Goal: Information Seeking & Learning: Learn about a topic

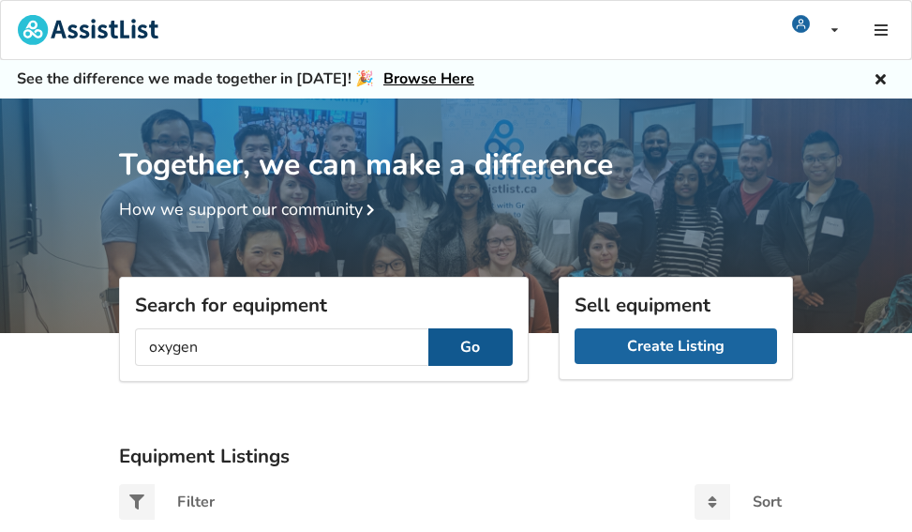
type input "oxygen"
click at [480, 353] on button "Go" at bounding box center [470, 347] width 84 height 38
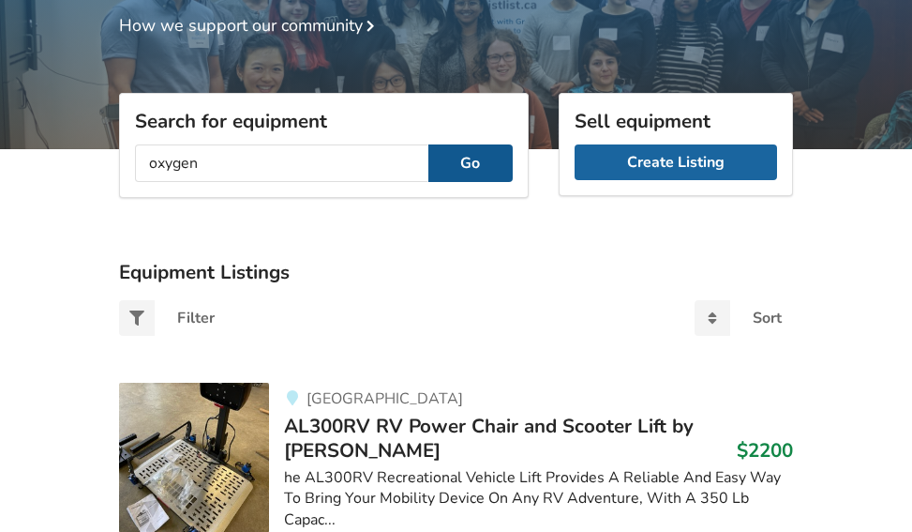
scroll to position [188, 0]
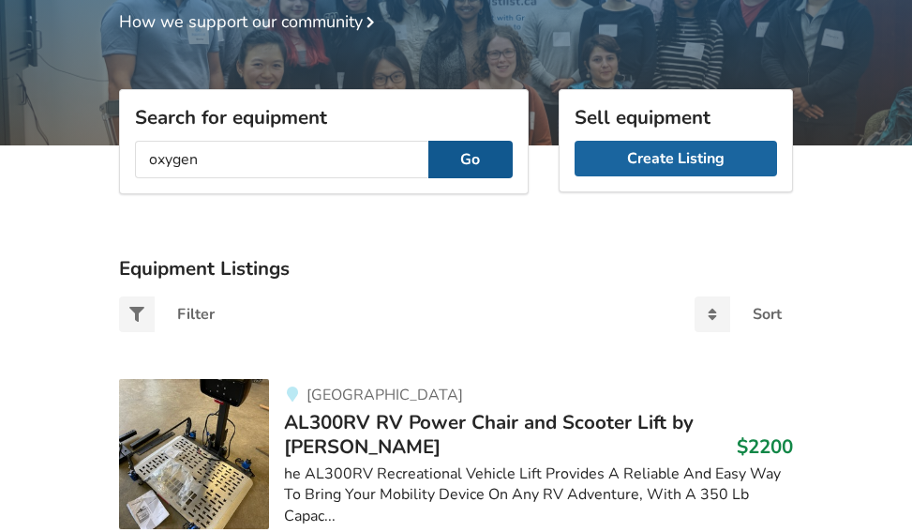
click at [481, 159] on button "Go" at bounding box center [470, 160] width 84 height 38
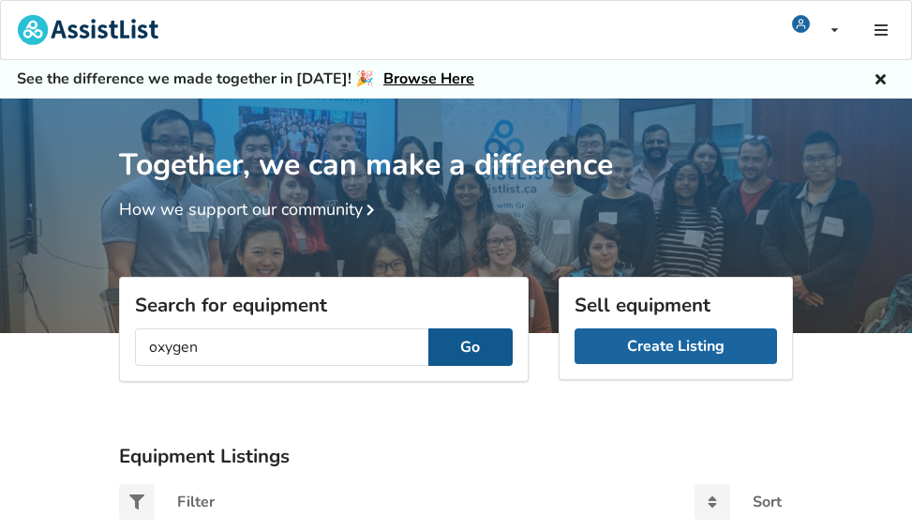
scroll to position [0, 0]
click at [465, 351] on button "Go" at bounding box center [470, 347] width 84 height 38
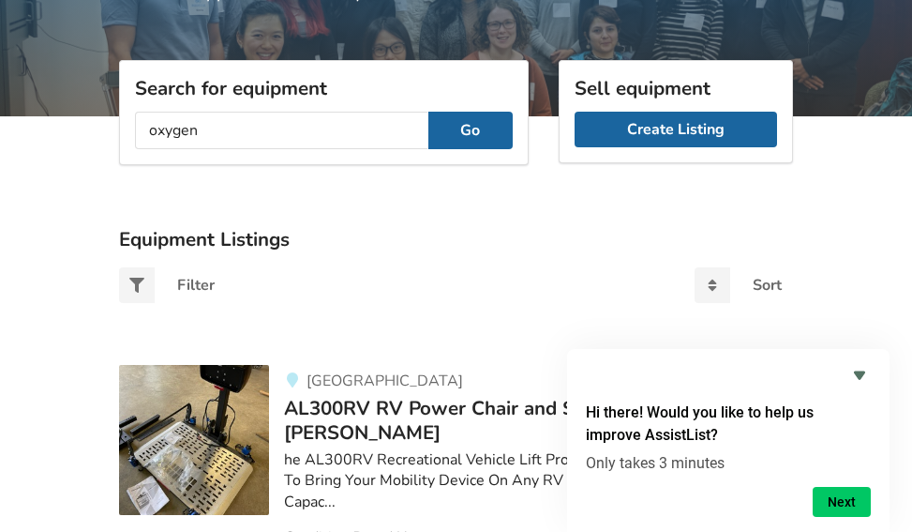
scroll to position [130, 0]
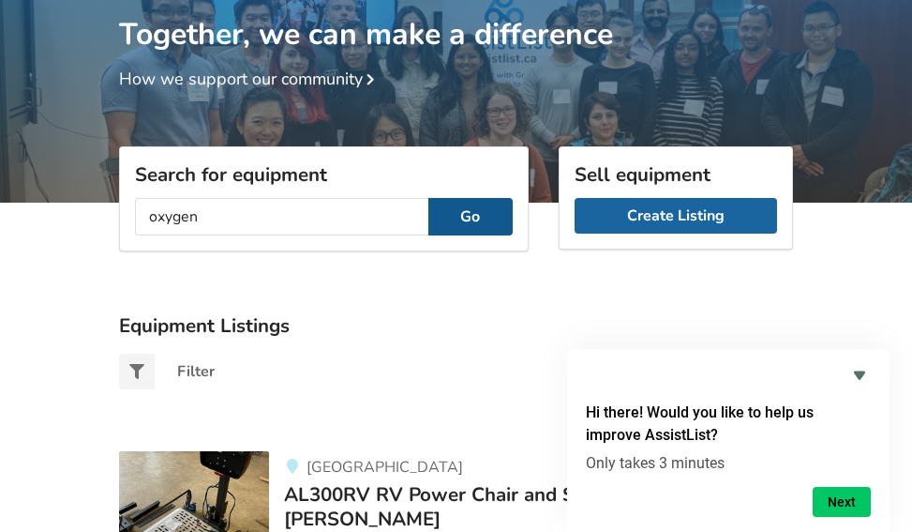
click at [503, 214] on button "Go" at bounding box center [470, 217] width 84 height 38
drag, startPoint x: 368, startPoint y: 219, endPoint x: 0, endPoint y: 127, distance: 379.1
click at [444, 206] on button "Go" at bounding box center [470, 217] width 84 height 38
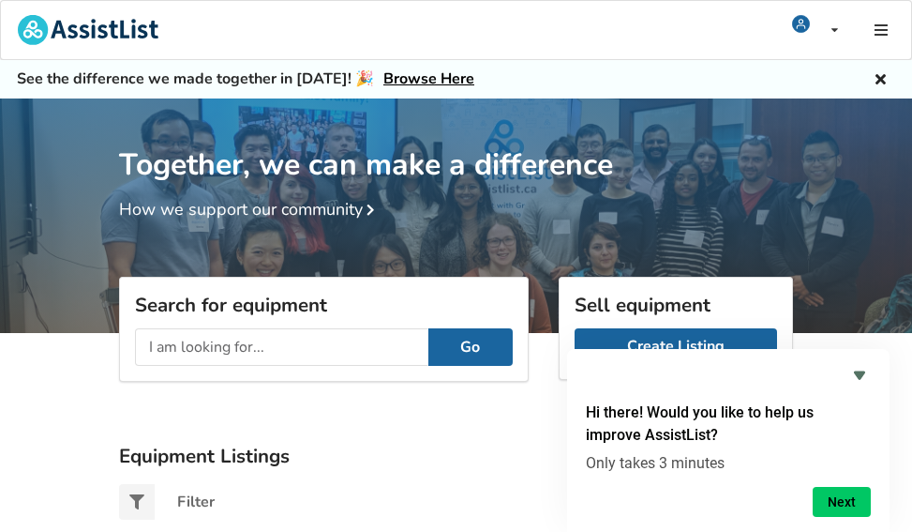
scroll to position [0, 0]
click at [180, 505] on div "Filter" at bounding box center [196, 501] width 38 height 15
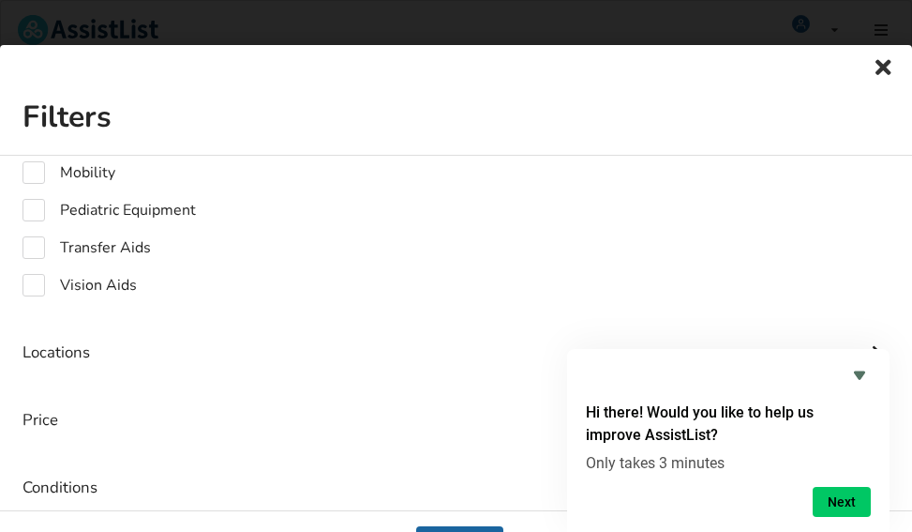
scroll to position [211, 0]
click at [871, 65] on icon at bounding box center [884, 67] width 26 height 23
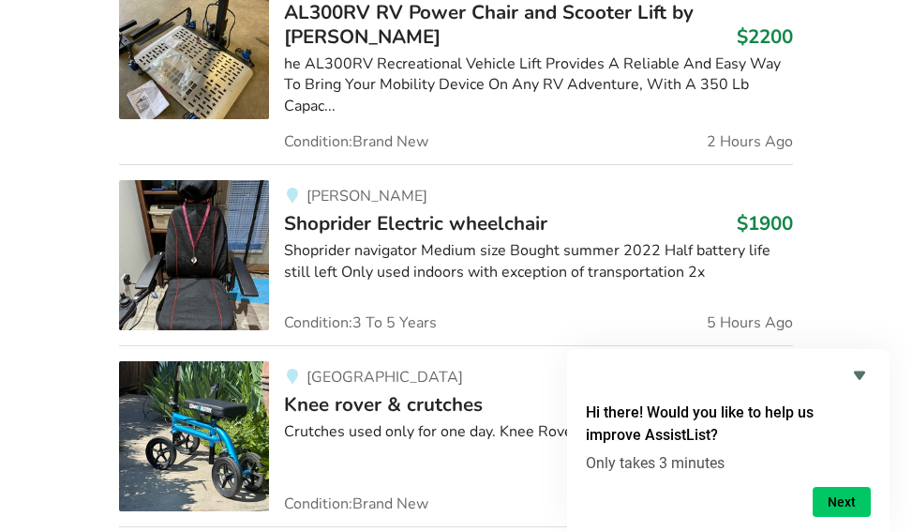
scroll to position [729, 0]
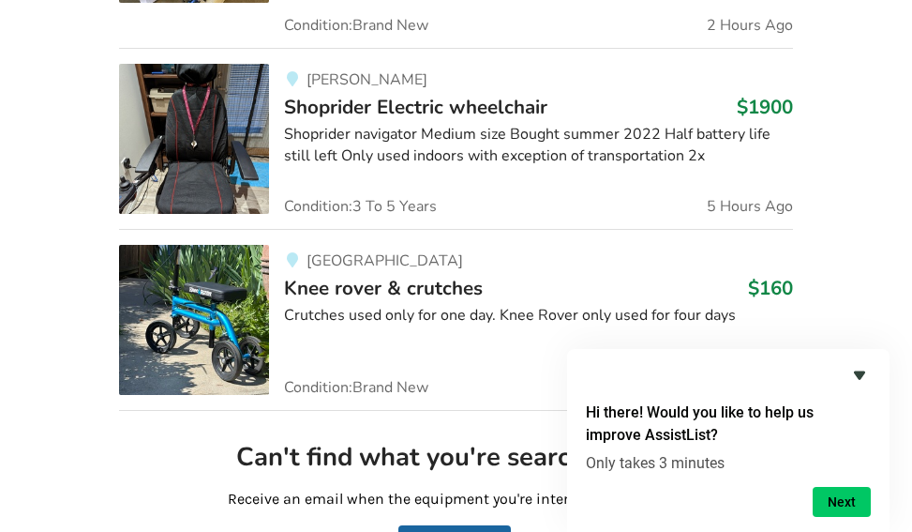
click at [851, 365] on icon "Hide survey" at bounding box center [860, 375] width 23 height 23
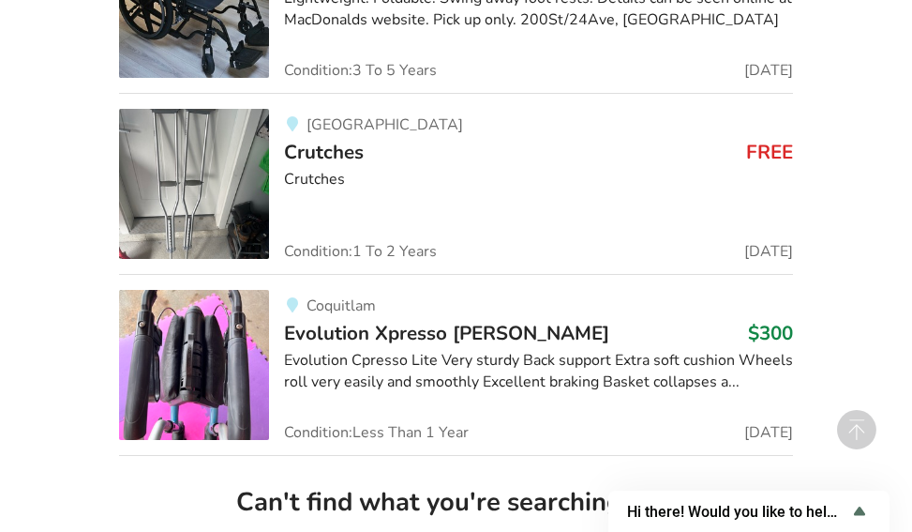
scroll to position [9312, 0]
